Goal: Register for event/course

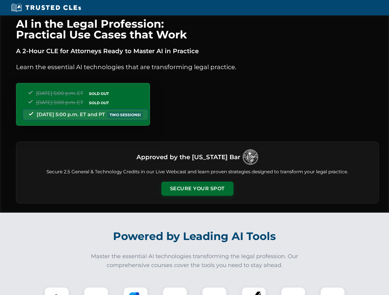
click at [197, 189] on button "Secure Your Spot" at bounding box center [197, 189] width 72 height 14
click at [57, 291] on img at bounding box center [57, 300] width 18 height 18
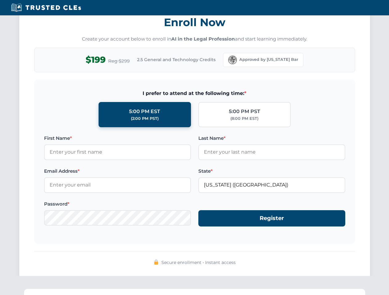
scroll to position [604, 0]
